Goal: Find specific fact: Find specific fact

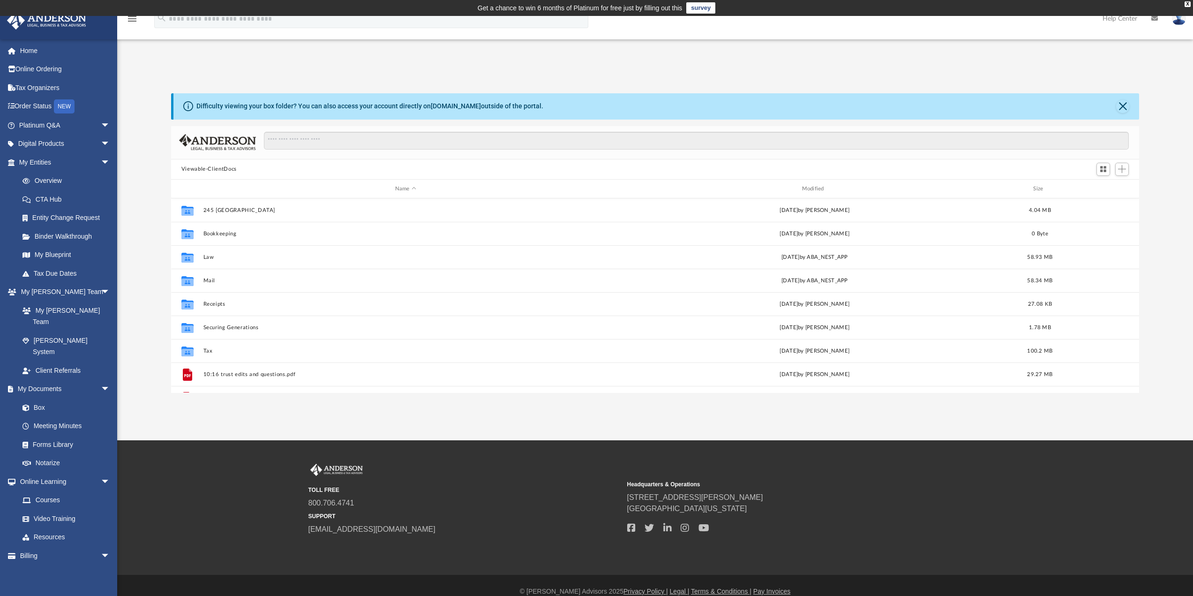
scroll to position [206, 961]
click at [55, 86] on link "Tax Organizers" at bounding box center [66, 87] width 118 height 19
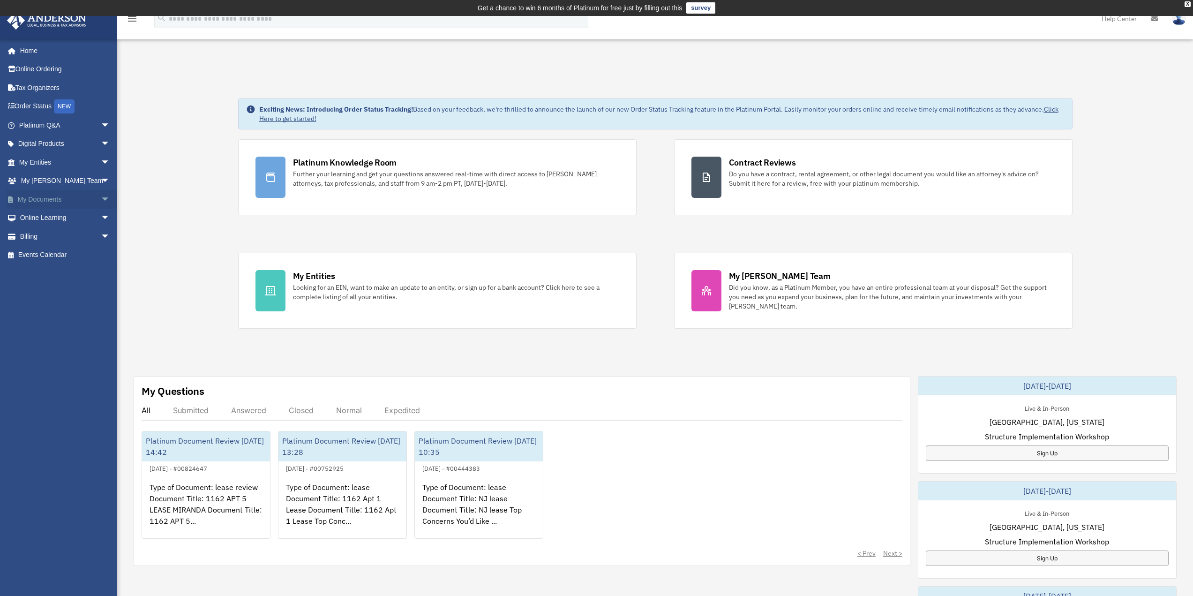
click at [71, 199] on link "My Documents arrow_drop_down" at bounding box center [66, 199] width 118 height 19
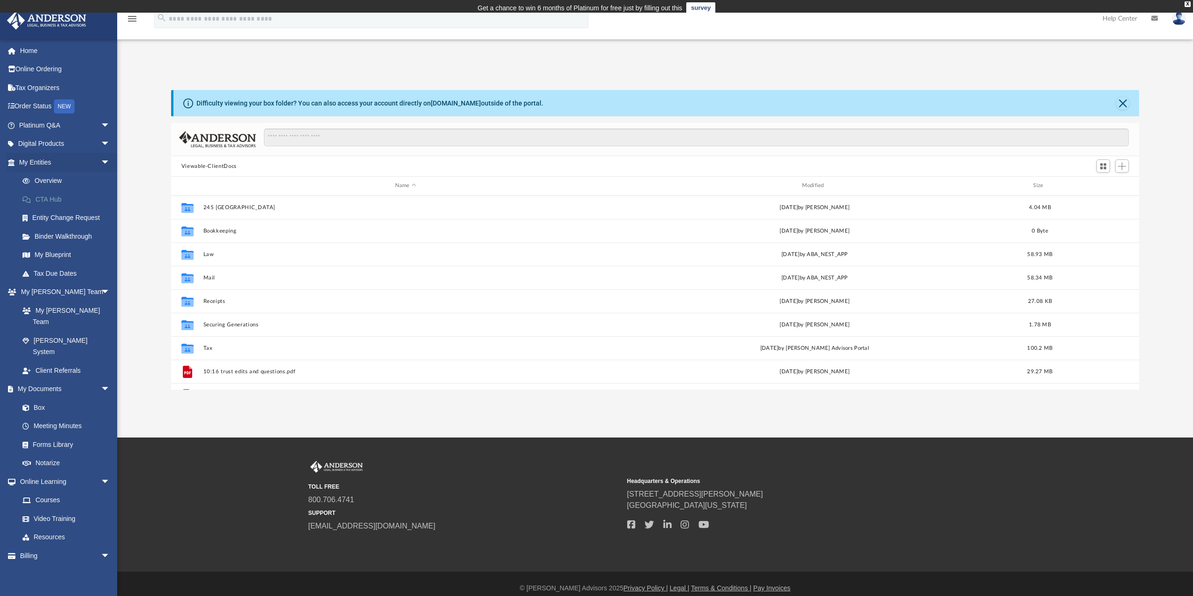
scroll to position [206, 961]
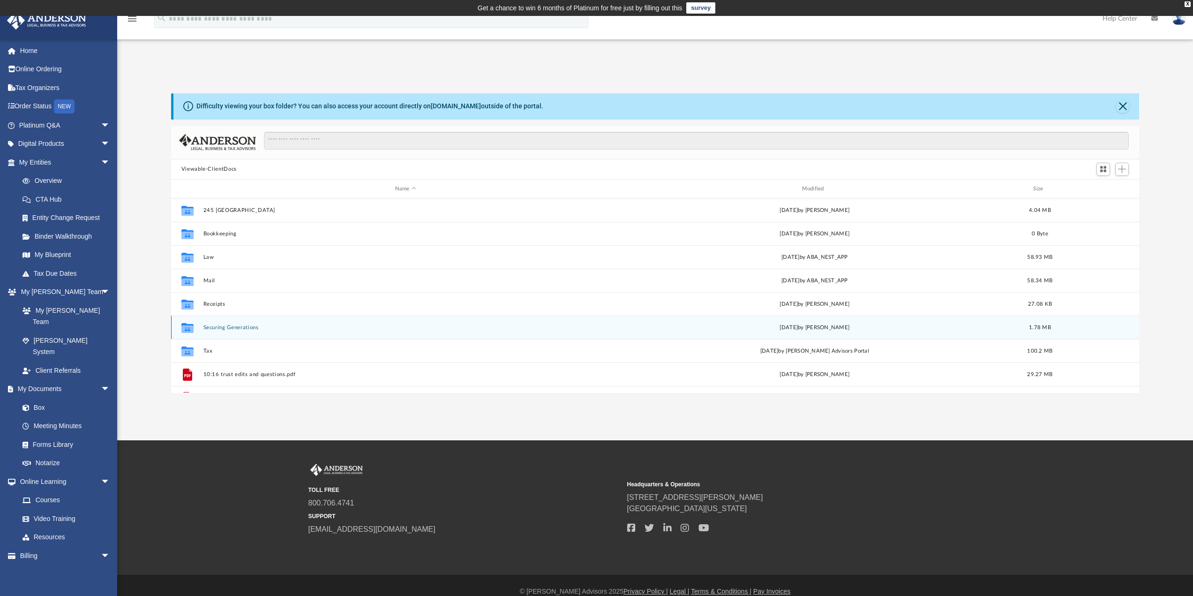
click at [454, 333] on div "Collaborated Folder Securing Generations Sat Sep 13 2025 by Jani White 1.78 MB" at bounding box center [655, 327] width 969 height 23
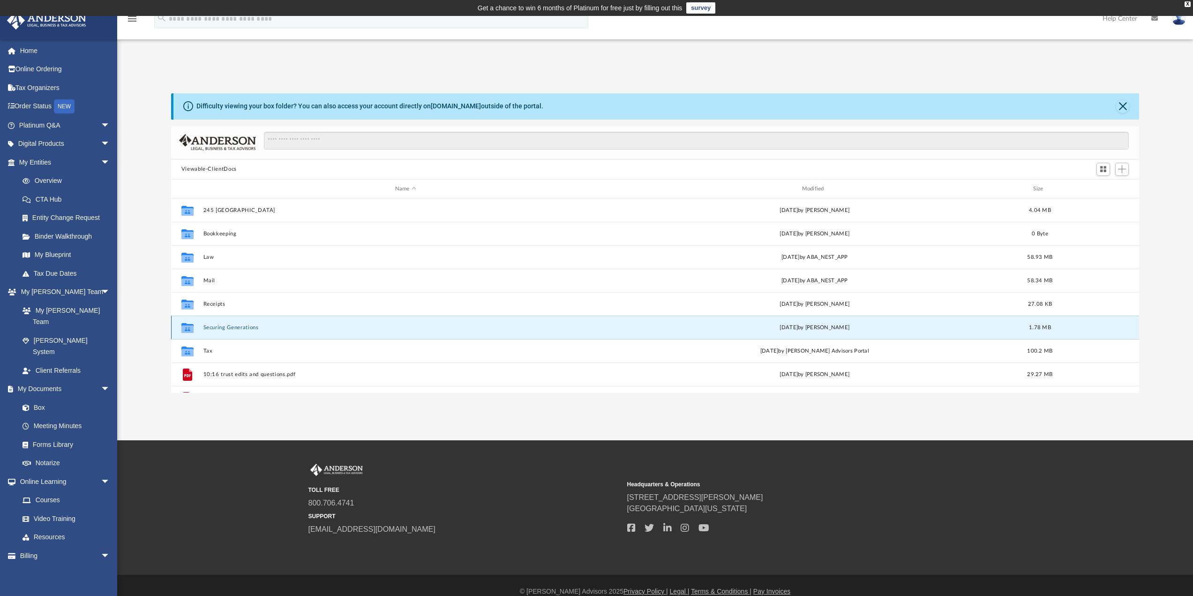
click at [454, 333] on div "Collaborated Folder Securing Generations Sat Sep 13 2025 by Jani White 1.78 MB" at bounding box center [655, 327] width 969 height 23
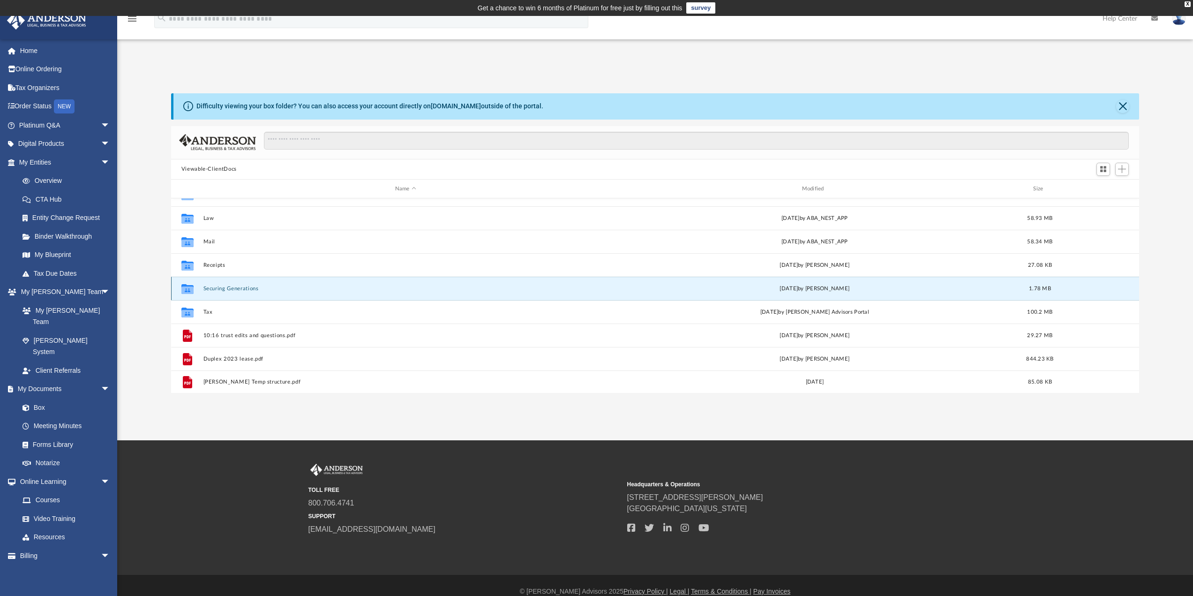
scroll to position [40, 0]
click at [326, 289] on button "Securing Generations" at bounding box center [405, 287] width 405 height 6
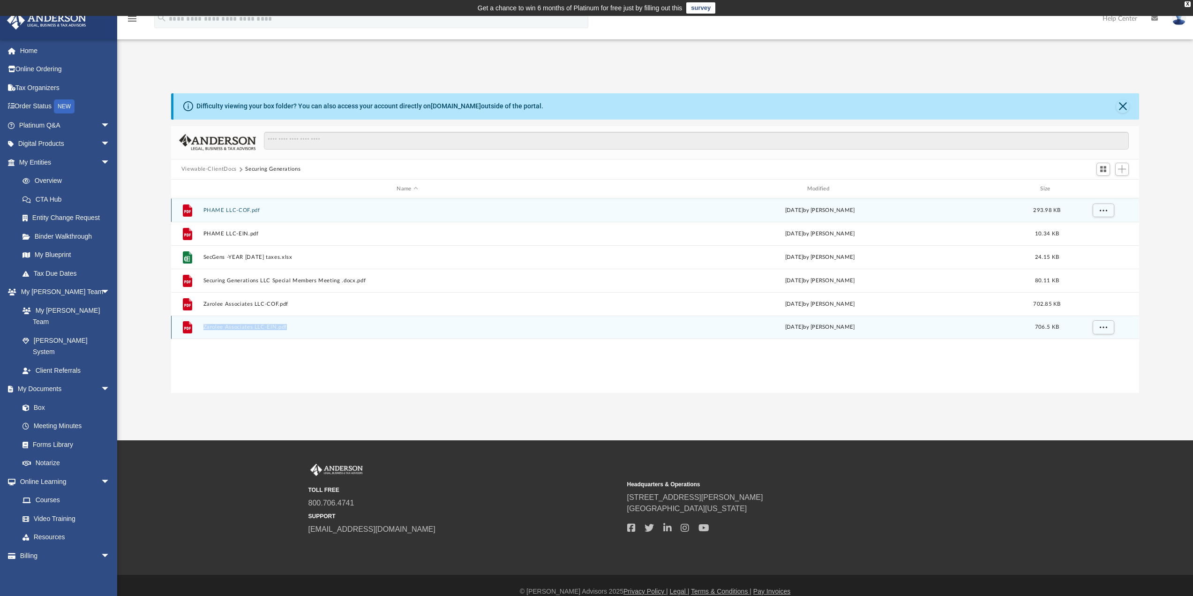
scroll to position [0, 0]
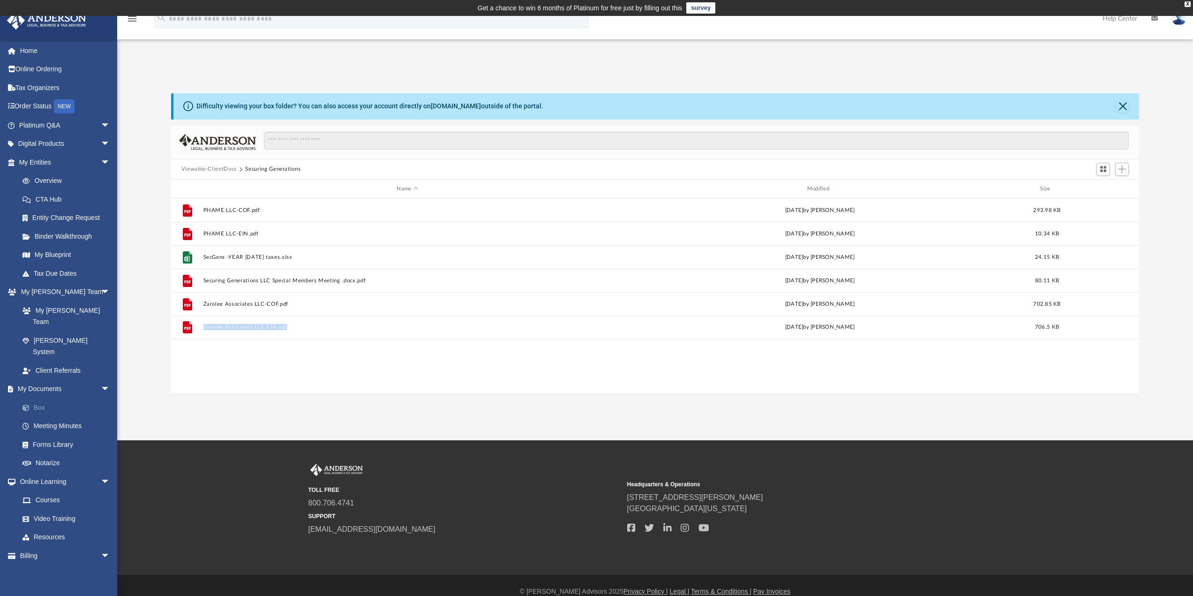
click at [45, 398] on link "Box" at bounding box center [68, 407] width 111 height 19
click at [40, 398] on link "Box" at bounding box center [68, 407] width 111 height 19
click at [42, 398] on link "Box" at bounding box center [68, 407] width 111 height 19
click at [101, 380] on span "arrow_drop_down" at bounding box center [110, 389] width 19 height 19
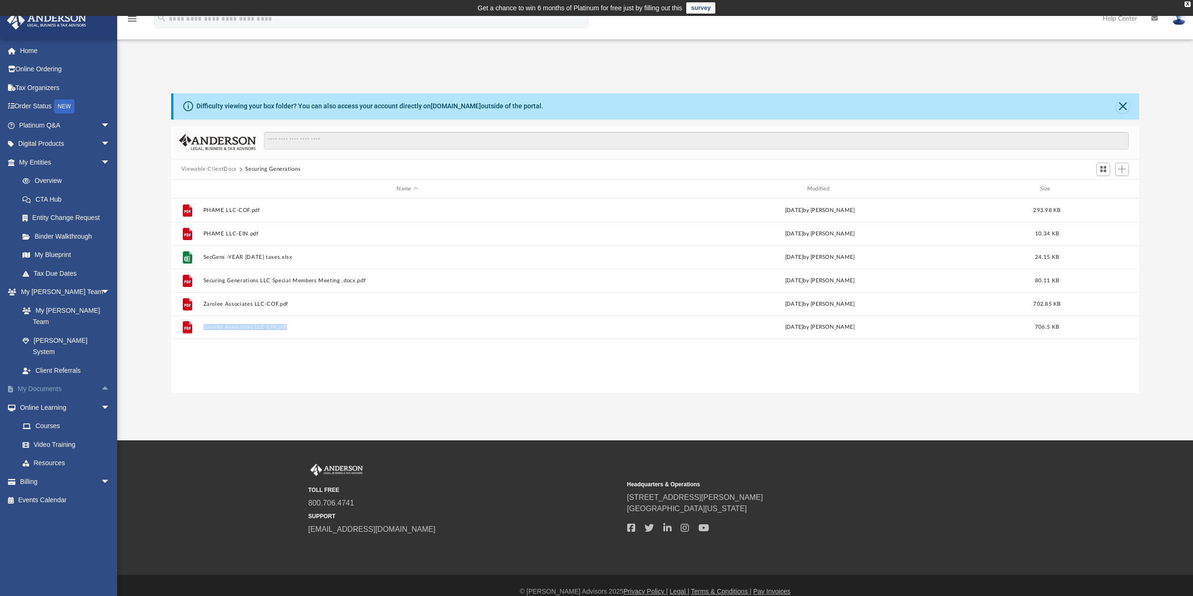
click at [62, 380] on link "My Documents arrow_drop_up" at bounding box center [66, 389] width 118 height 19
click at [50, 380] on link "My Documents arrow_drop_up" at bounding box center [66, 389] width 118 height 19
click at [17, 386] on span at bounding box center [15, 389] width 5 height 7
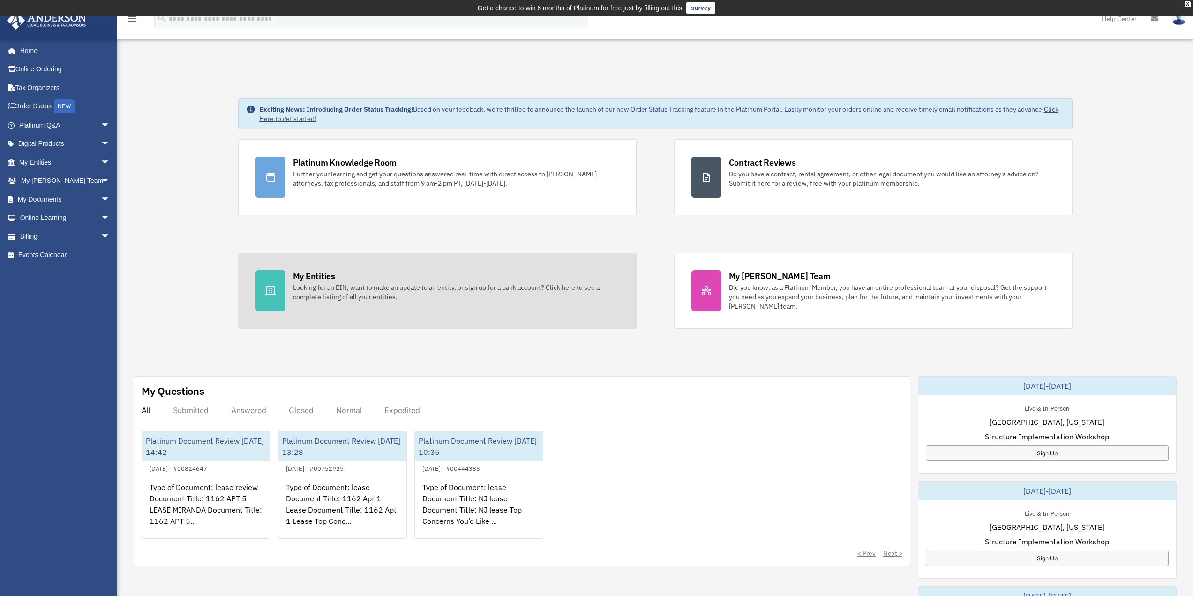
click at [386, 294] on div "Looking for an EIN, want to make an update to an entity, or sign up for a bank …" at bounding box center [456, 292] width 326 height 19
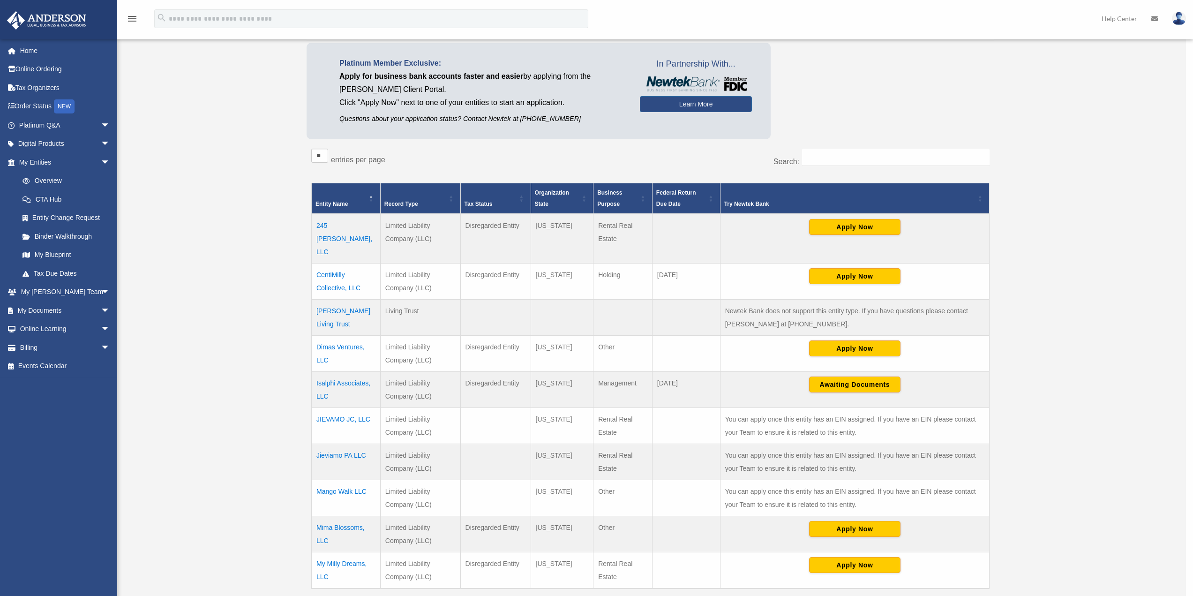
scroll to position [234, 0]
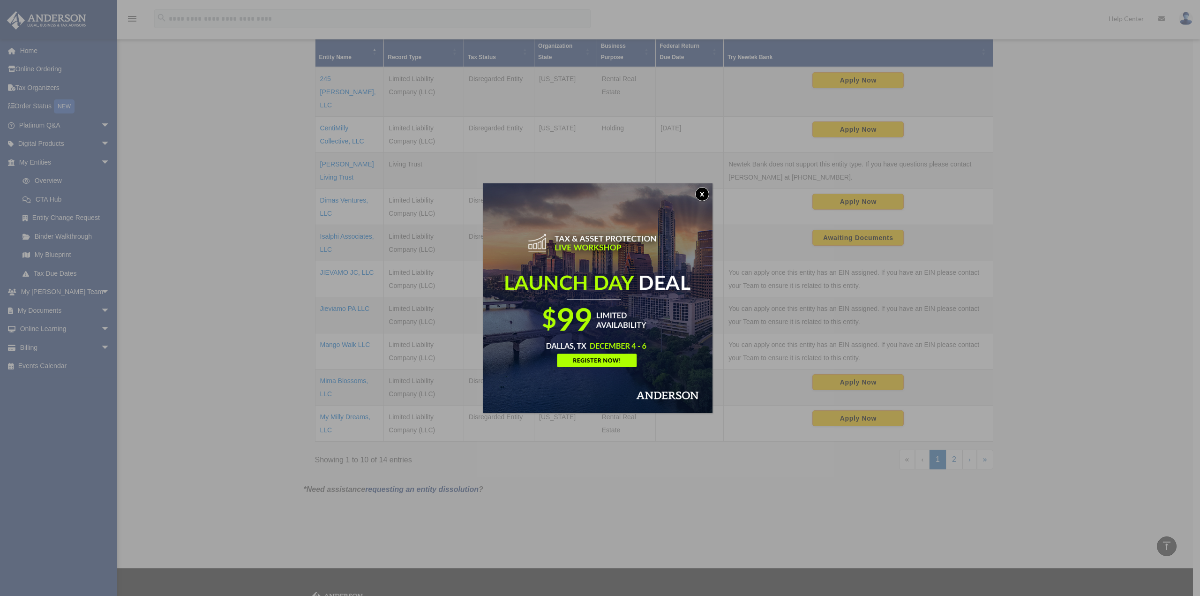
click at [705, 192] on button "x" at bounding box center [702, 194] width 14 height 14
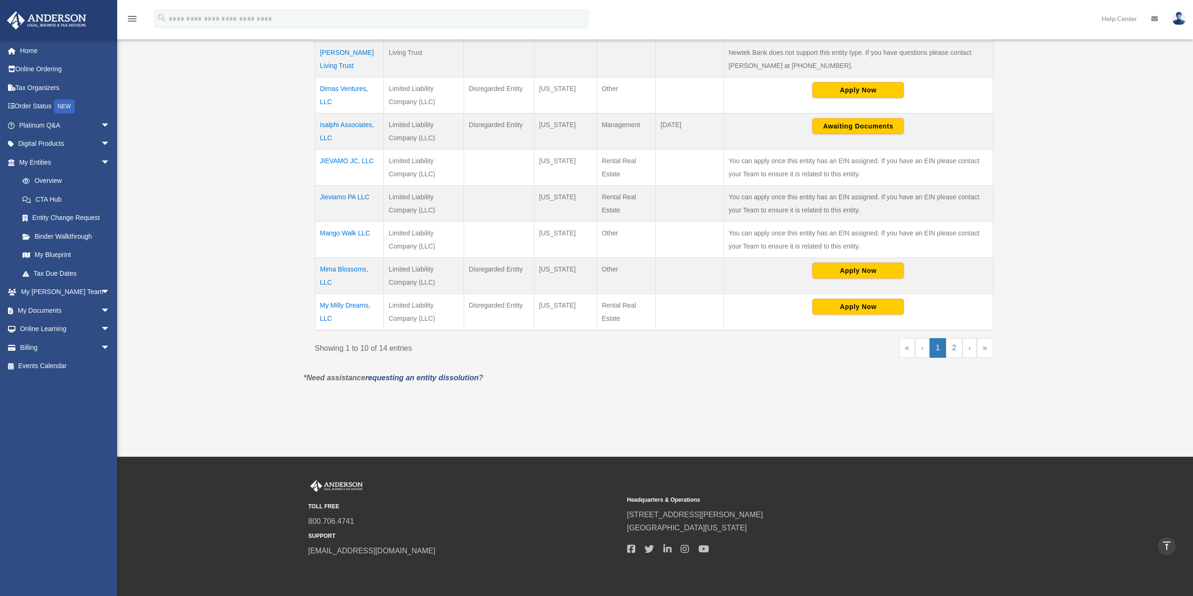
scroll to position [370, 0]
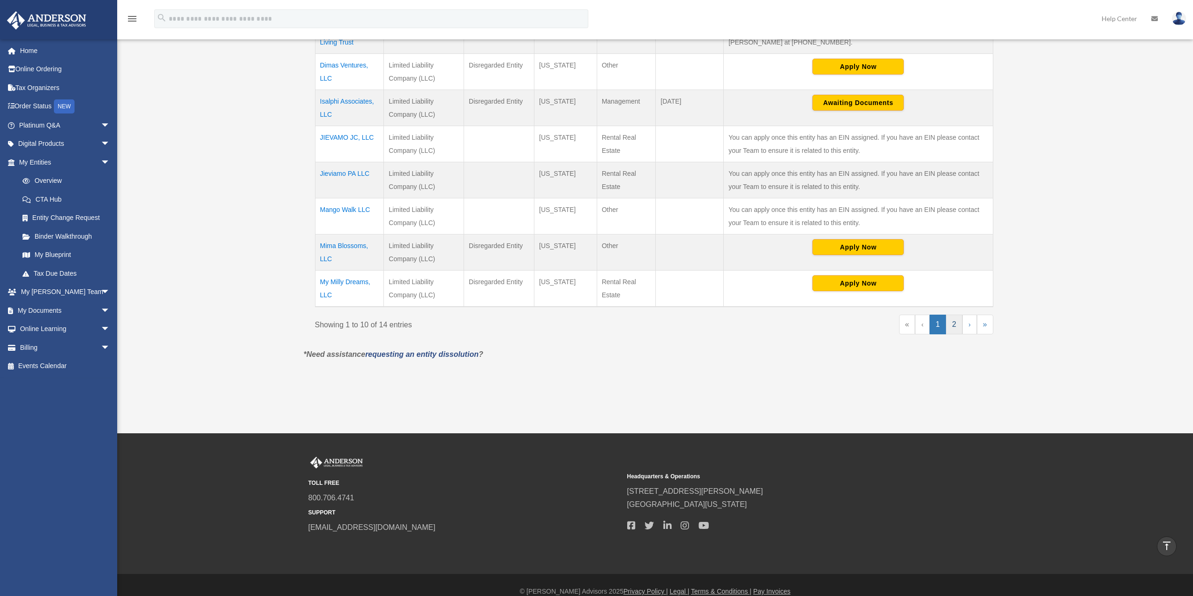
click at [953, 315] on link "2" at bounding box center [954, 325] width 16 height 20
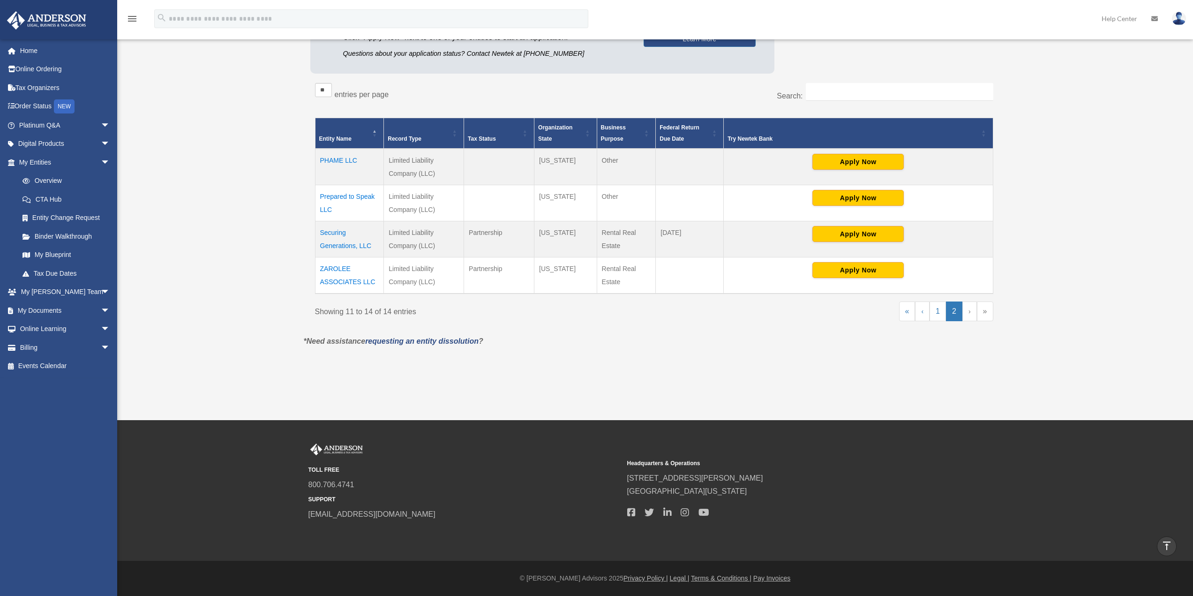
click at [341, 236] on td "Securing Generations, LLC" at bounding box center [349, 239] width 69 height 36
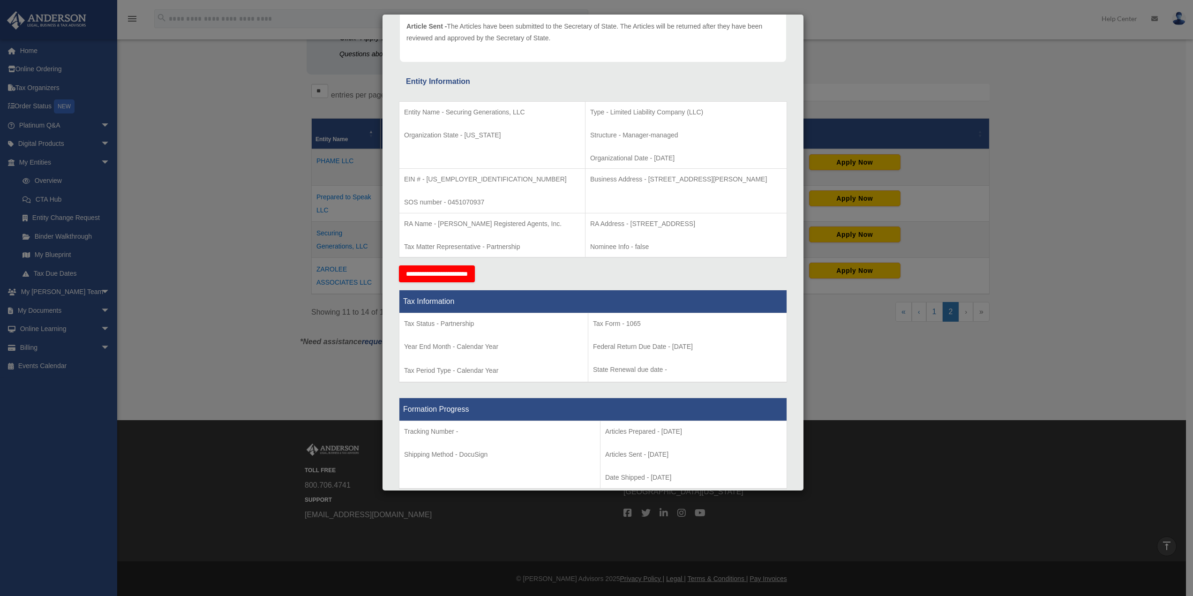
scroll to position [10, 0]
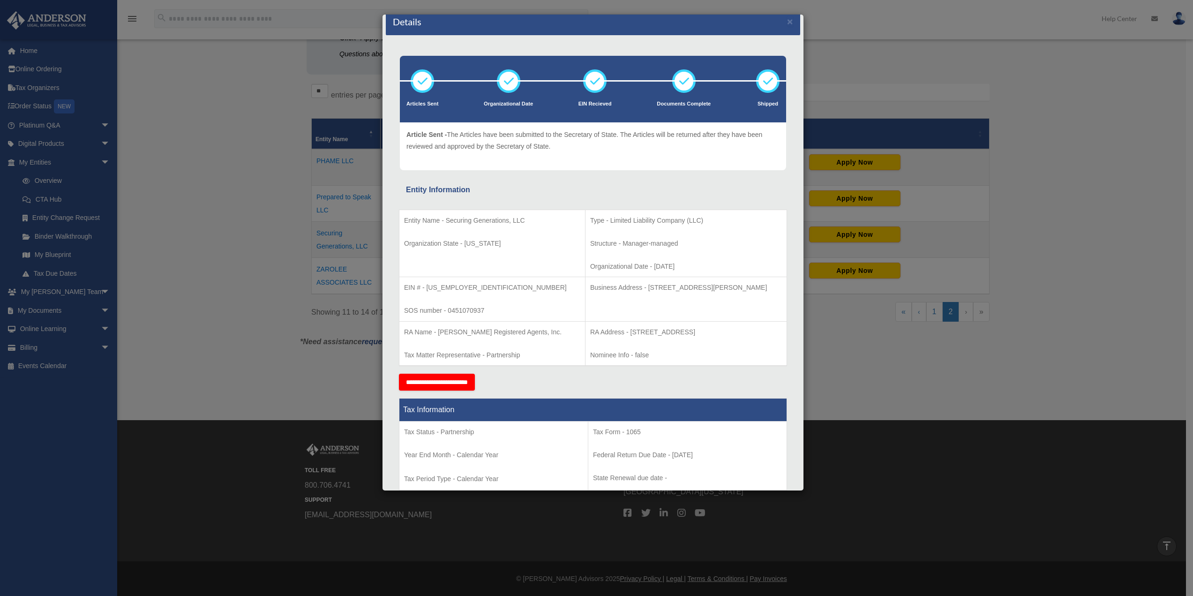
click at [194, 235] on div "Details × Articles Sent Organizational Date" at bounding box center [596, 298] width 1193 height 596
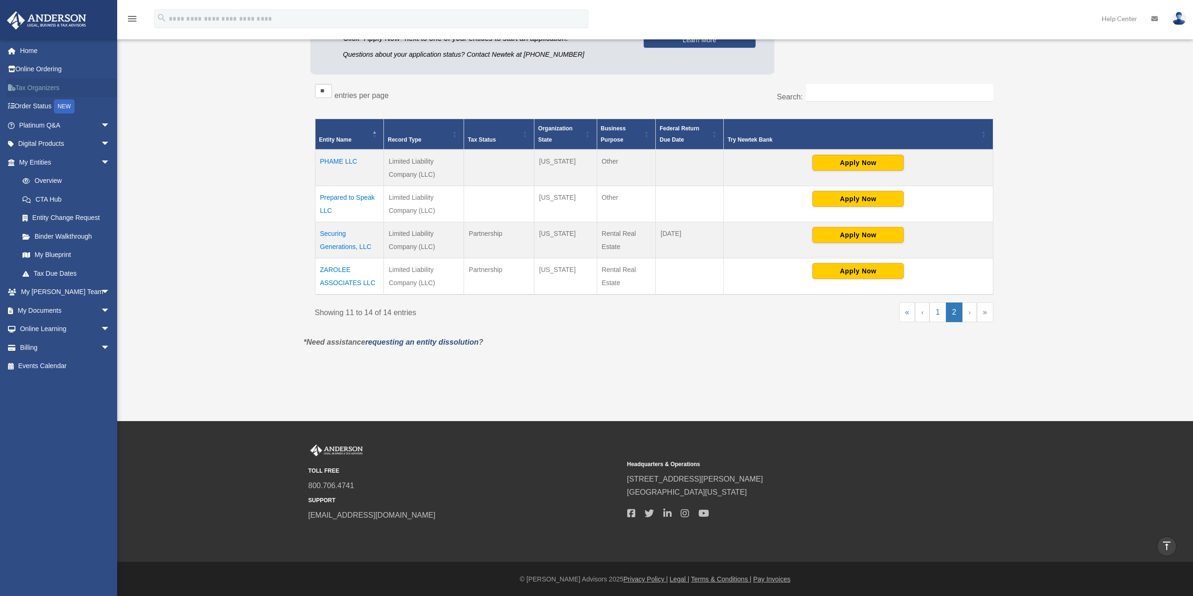
click at [54, 86] on link "Tax Organizers" at bounding box center [66, 87] width 118 height 19
